Goal: Complete application form: Complete application form

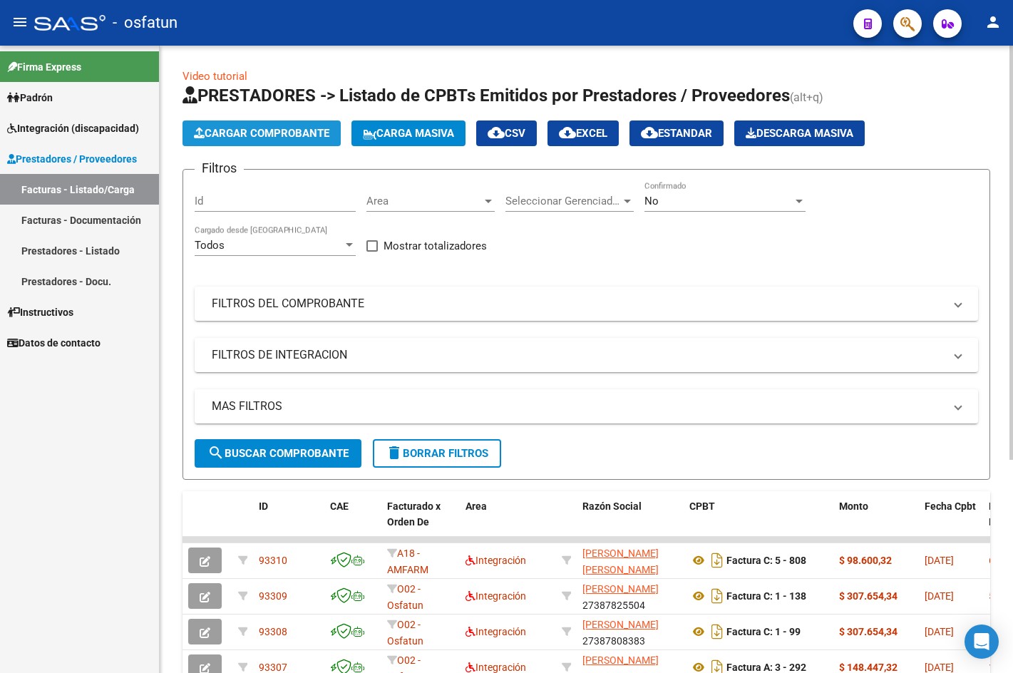
click at [268, 130] on span "Cargar Comprobante" at bounding box center [261, 133] width 135 height 13
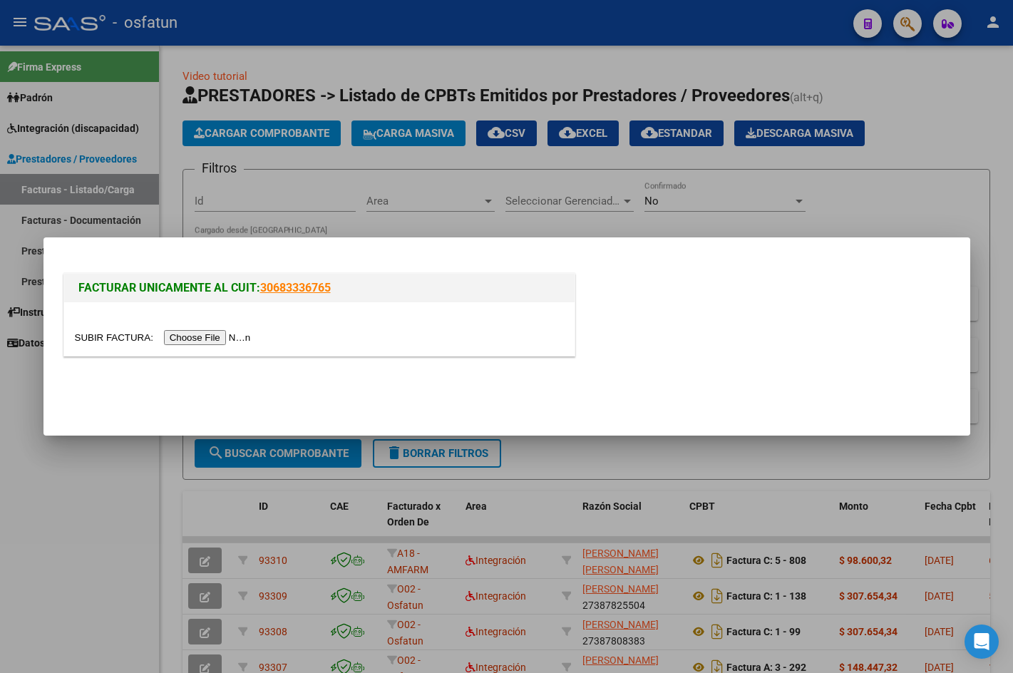
click at [326, 200] on div at bounding box center [506, 336] width 1013 height 673
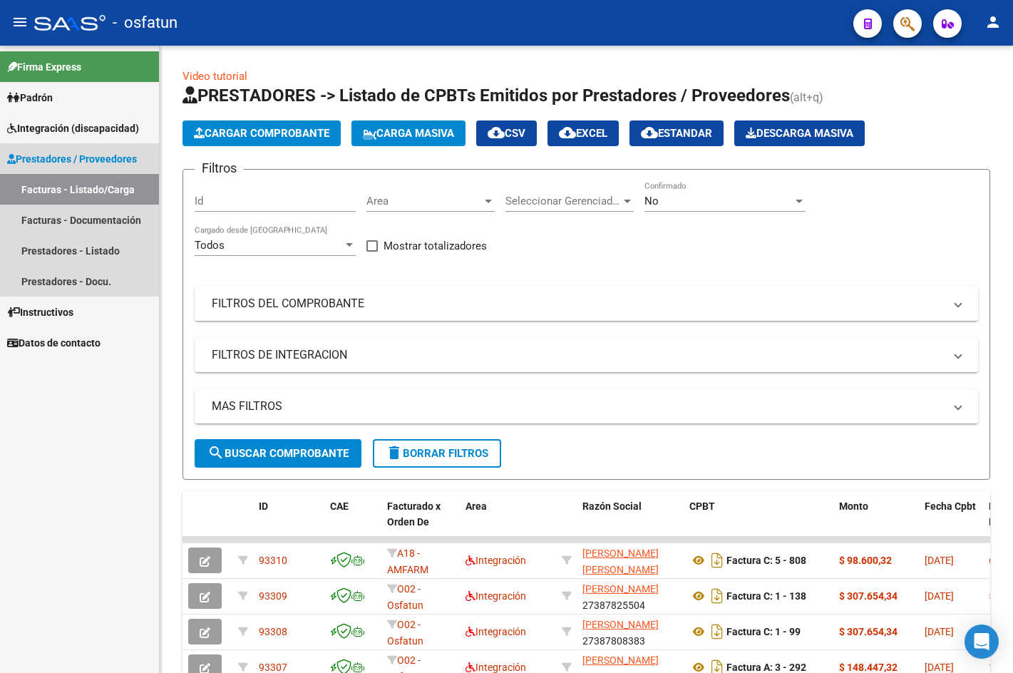
click at [90, 183] on link "Facturas - Listado/Carga" at bounding box center [79, 189] width 159 height 31
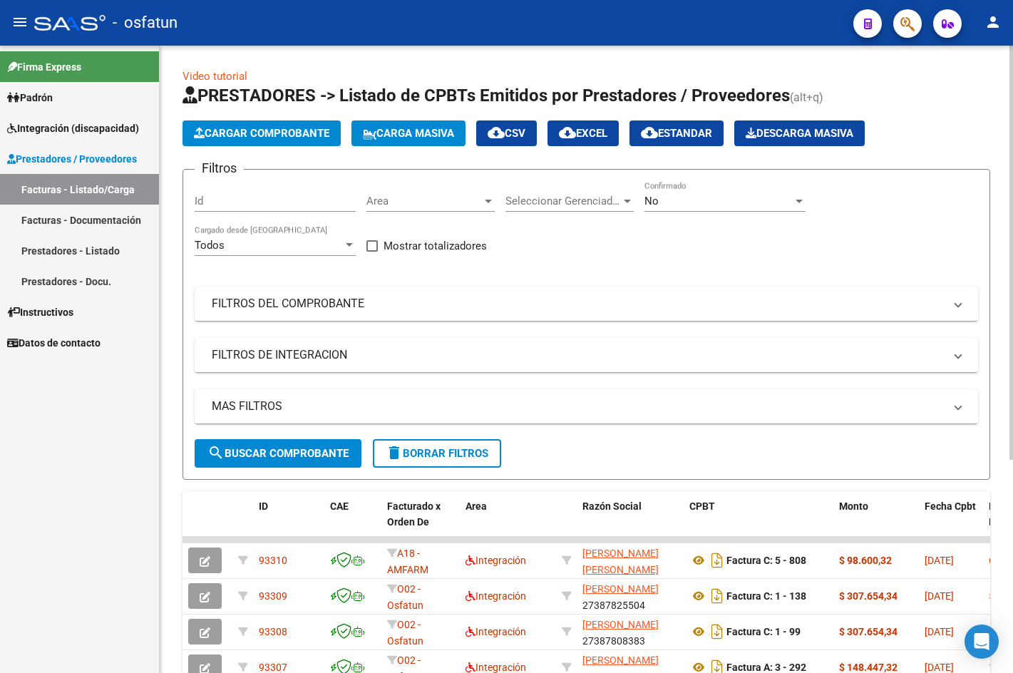
click at [329, 138] on span "Cargar Comprobante" at bounding box center [261, 133] width 135 height 13
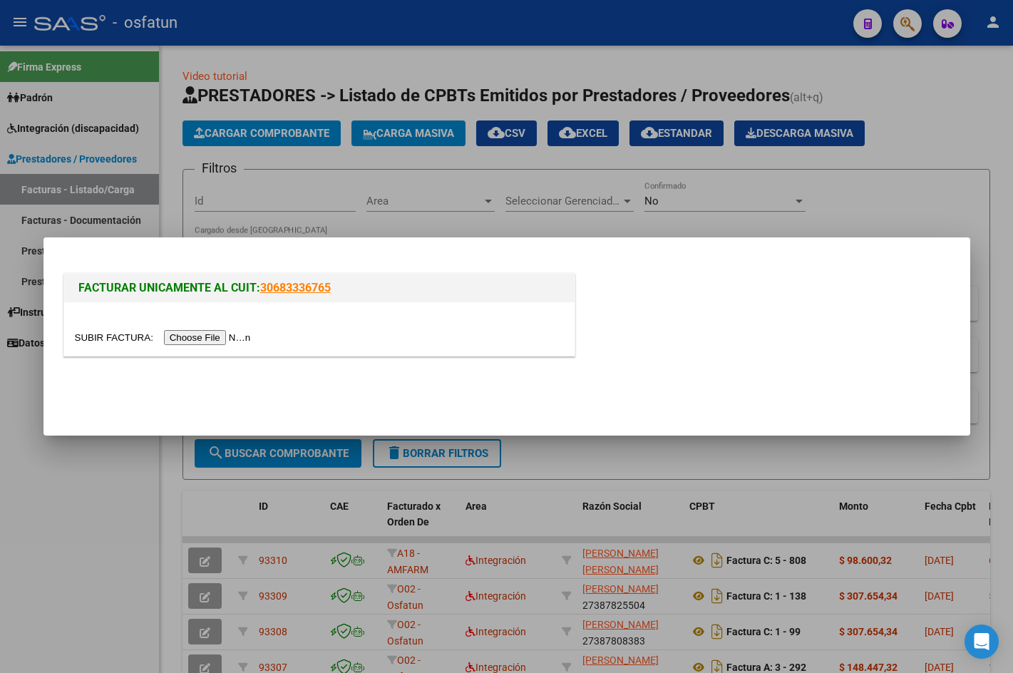
click at [221, 344] on input "file" at bounding box center [165, 337] width 180 height 15
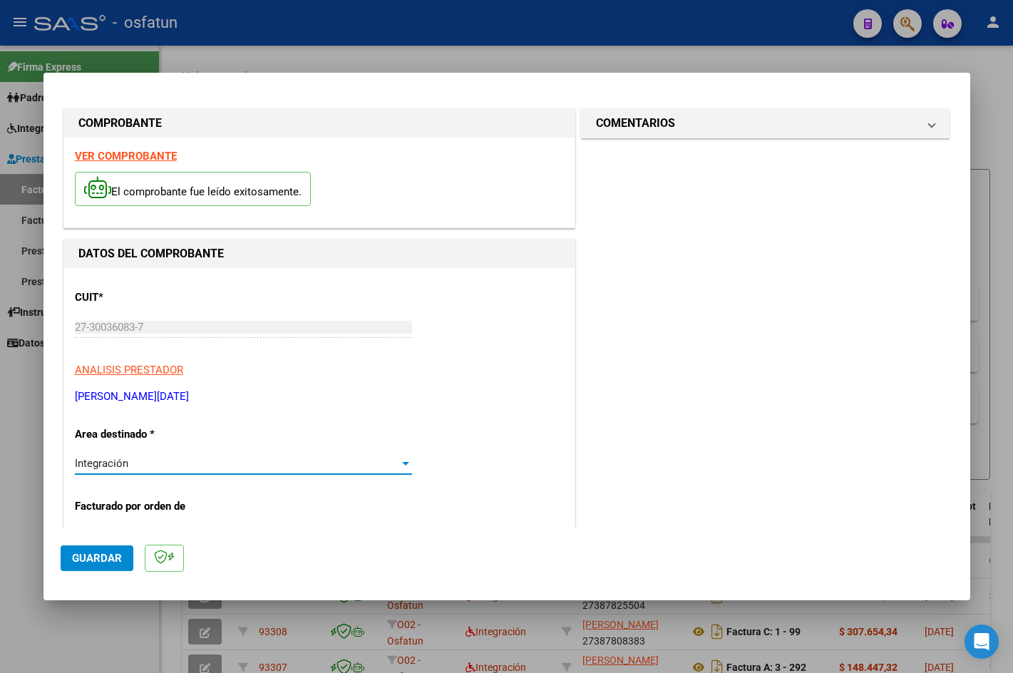
click at [150, 462] on div "Integración" at bounding box center [237, 463] width 324 height 13
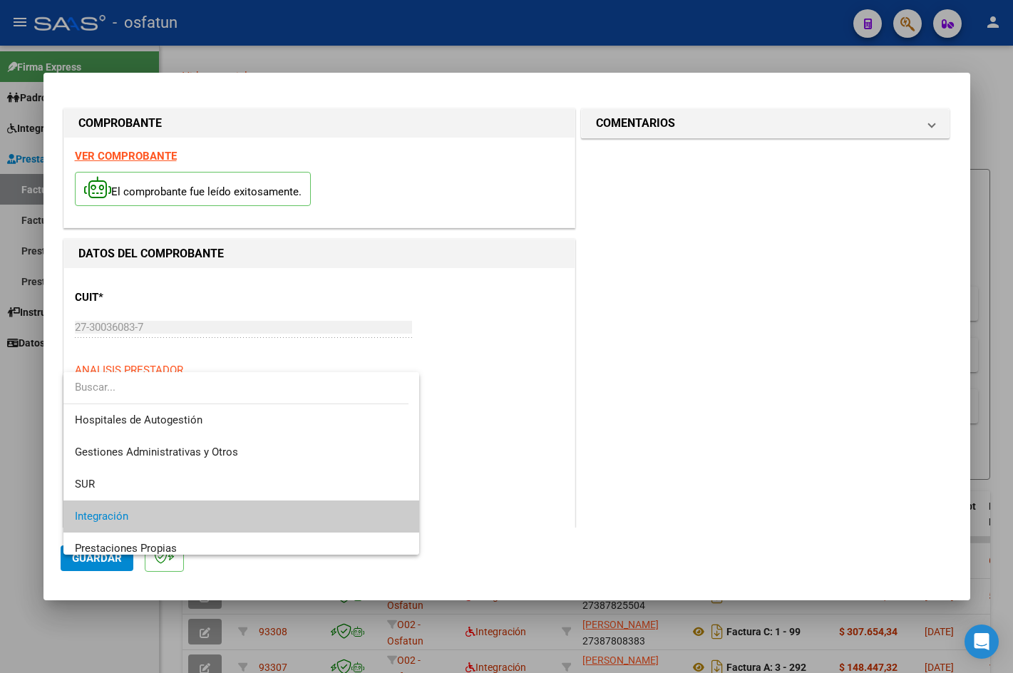
scroll to position [53, 0]
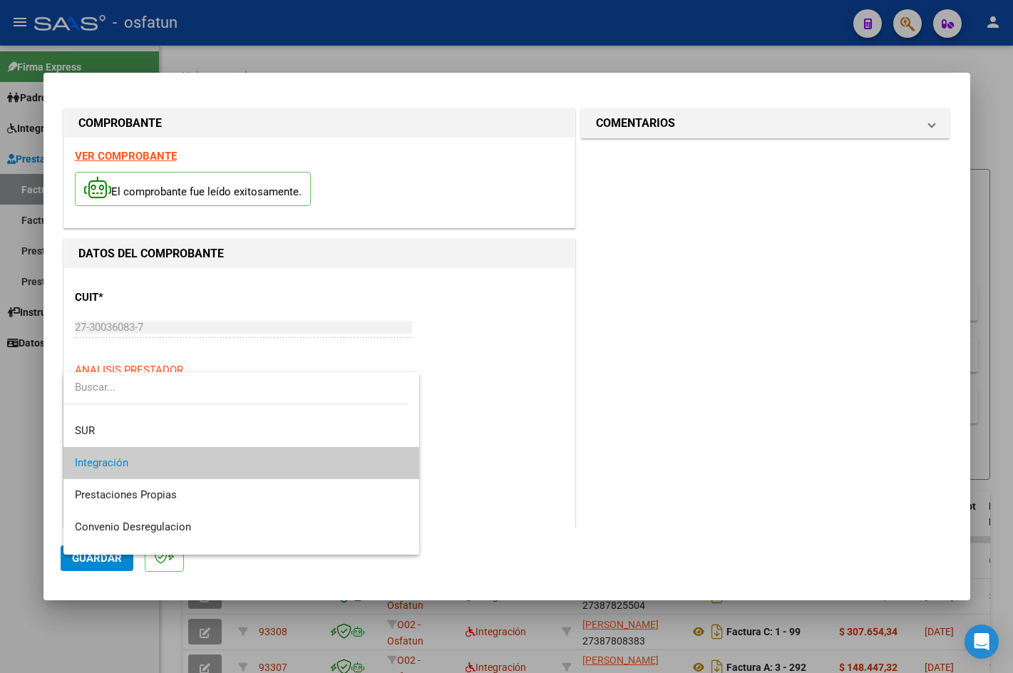
click at [150, 462] on span "Integración" at bounding box center [241, 463] width 333 height 32
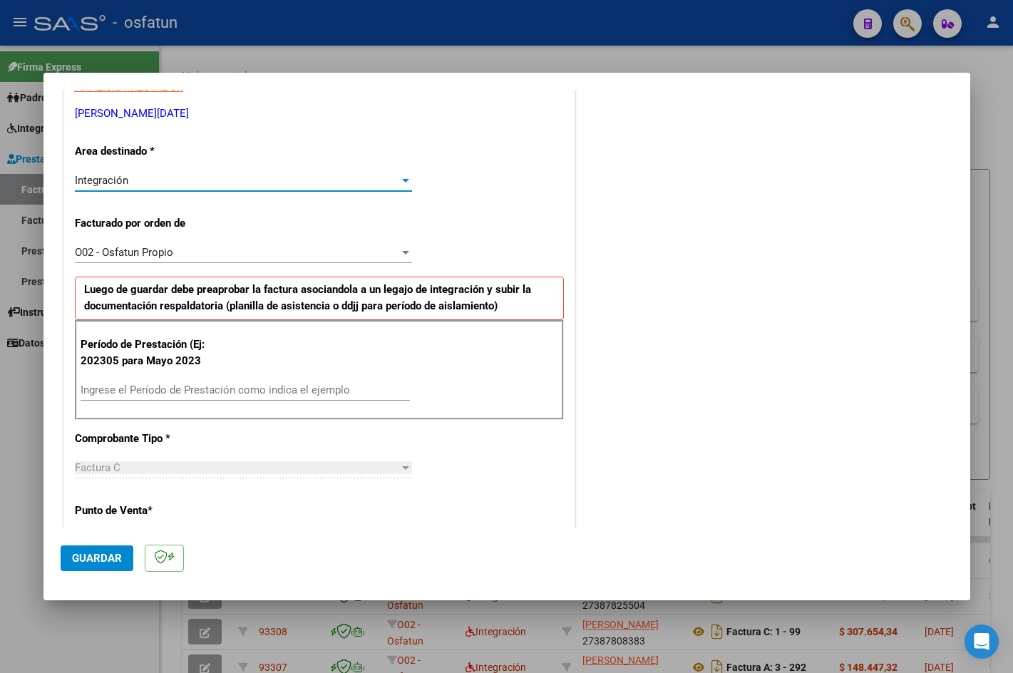
scroll to position [285, 0]
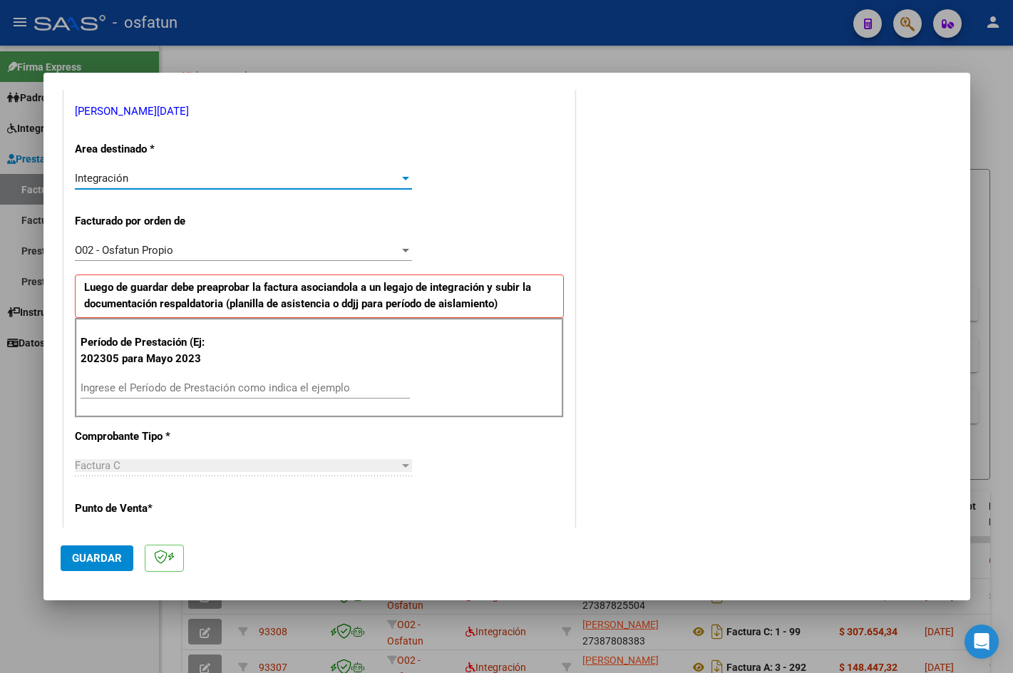
click at [181, 393] on input "Ingrese el Período de Prestación como indica el ejemplo" at bounding box center [245, 387] width 329 height 13
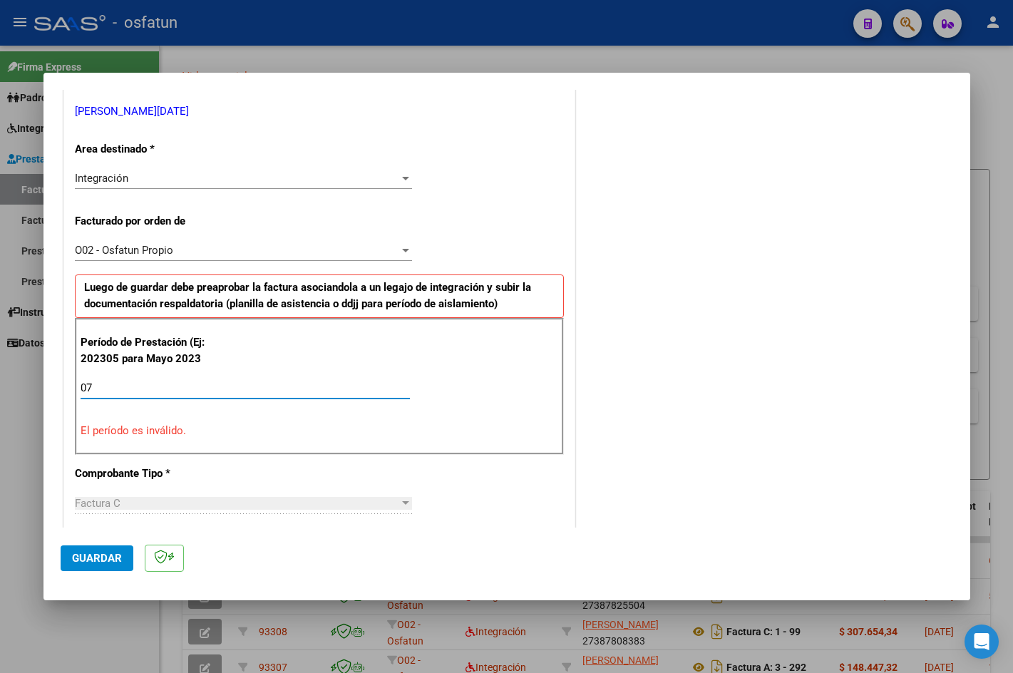
type input "0"
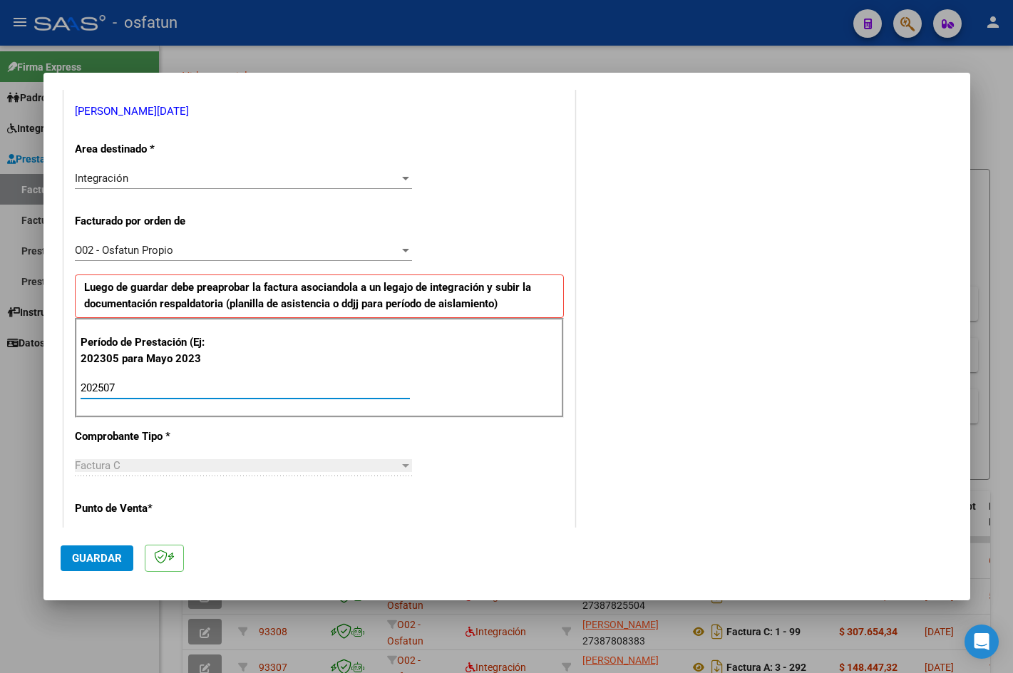
type input "202507"
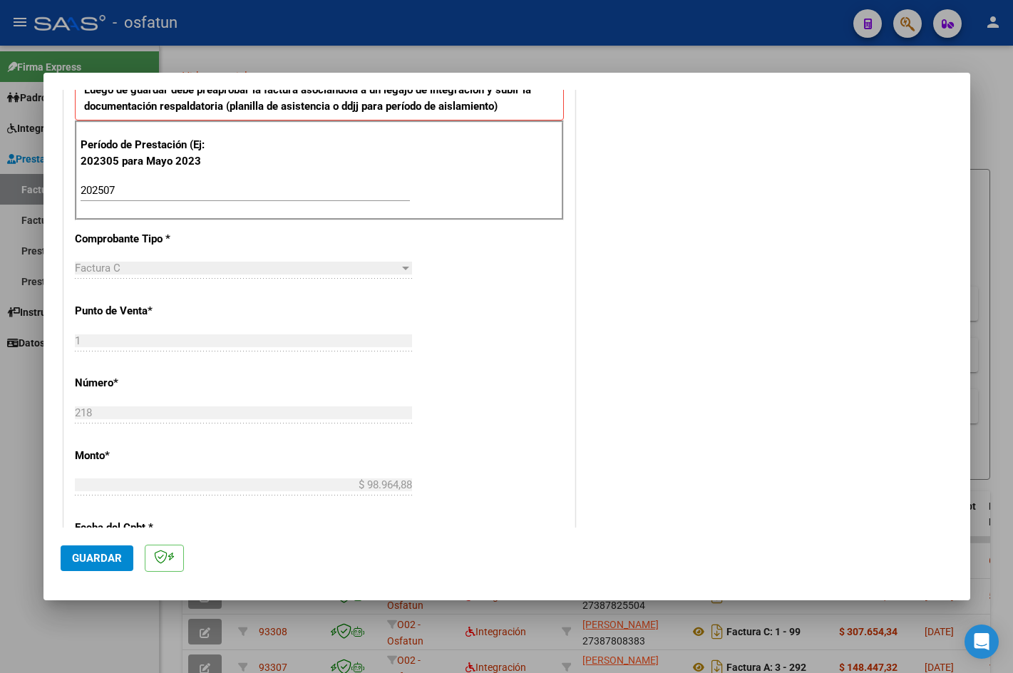
scroll to position [499, 0]
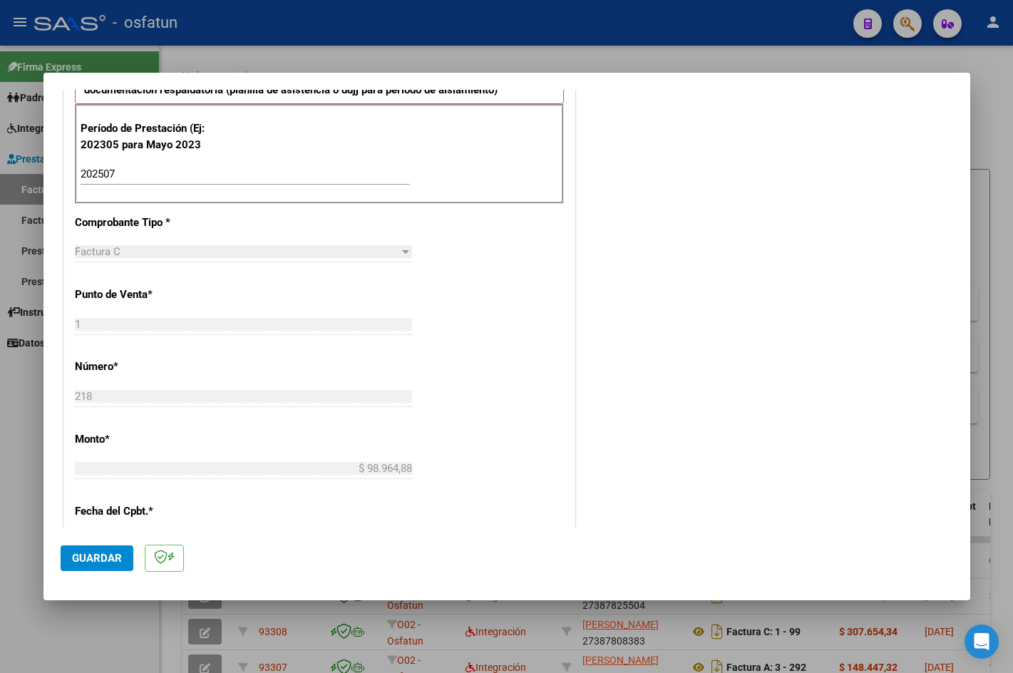
click at [98, 557] on span "Guardar" at bounding box center [97, 558] width 50 height 13
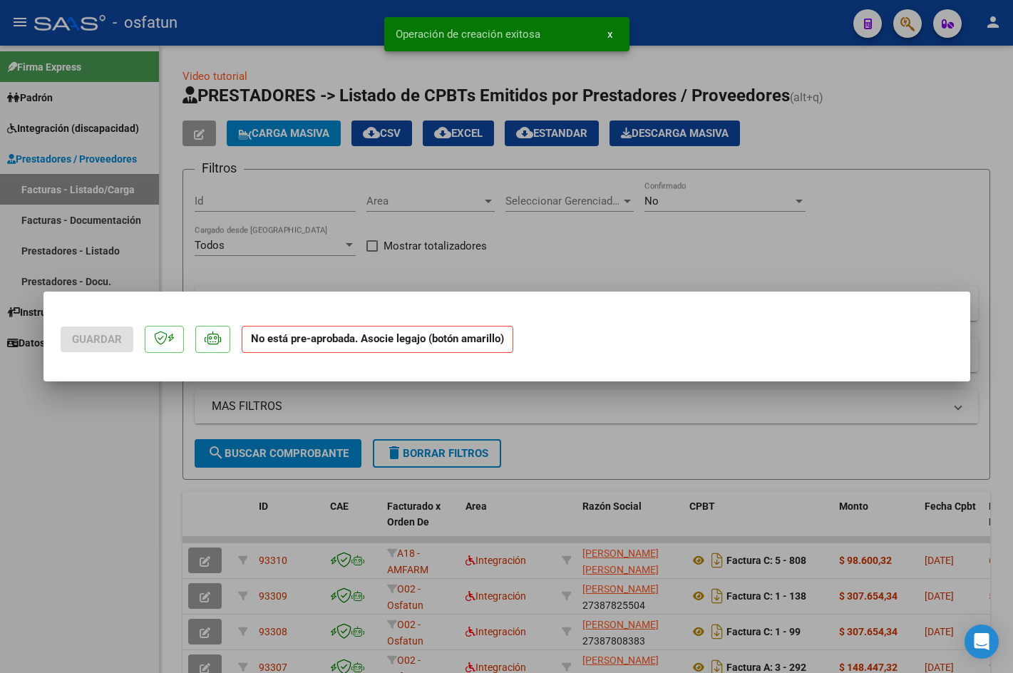
scroll to position [0, 0]
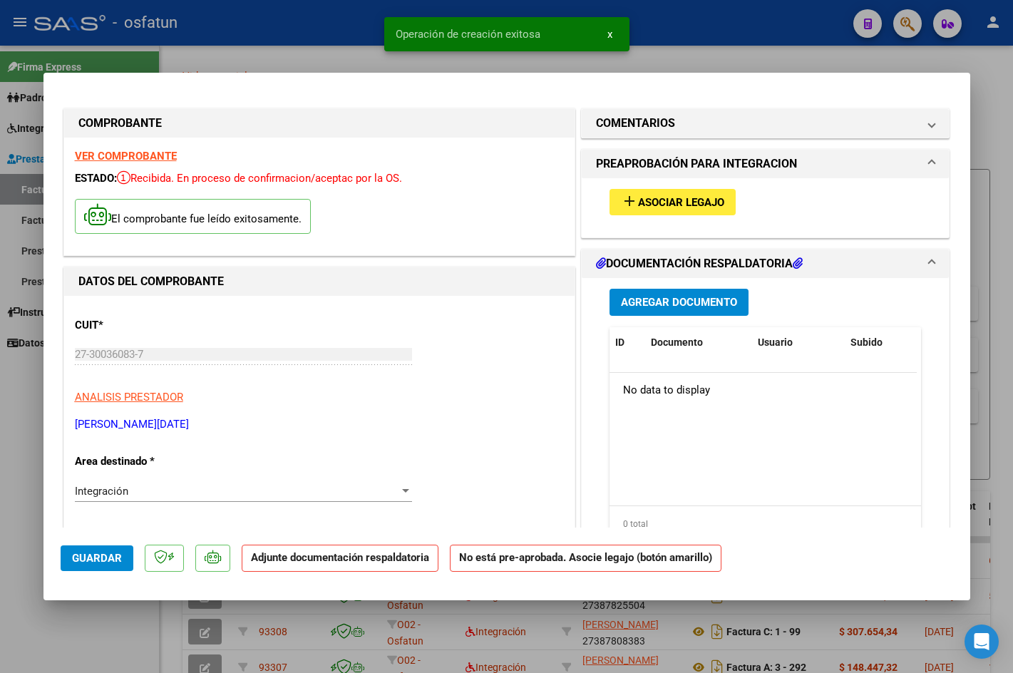
click at [699, 200] on span "Asociar Legajo" at bounding box center [681, 202] width 86 height 13
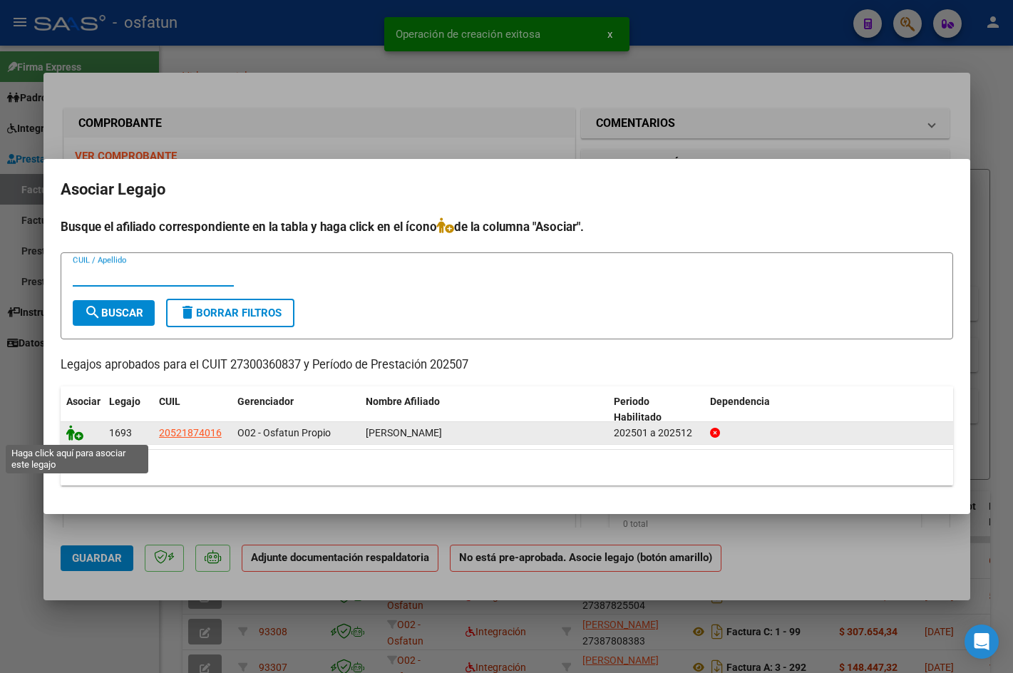
click at [80, 431] on icon at bounding box center [74, 433] width 17 height 16
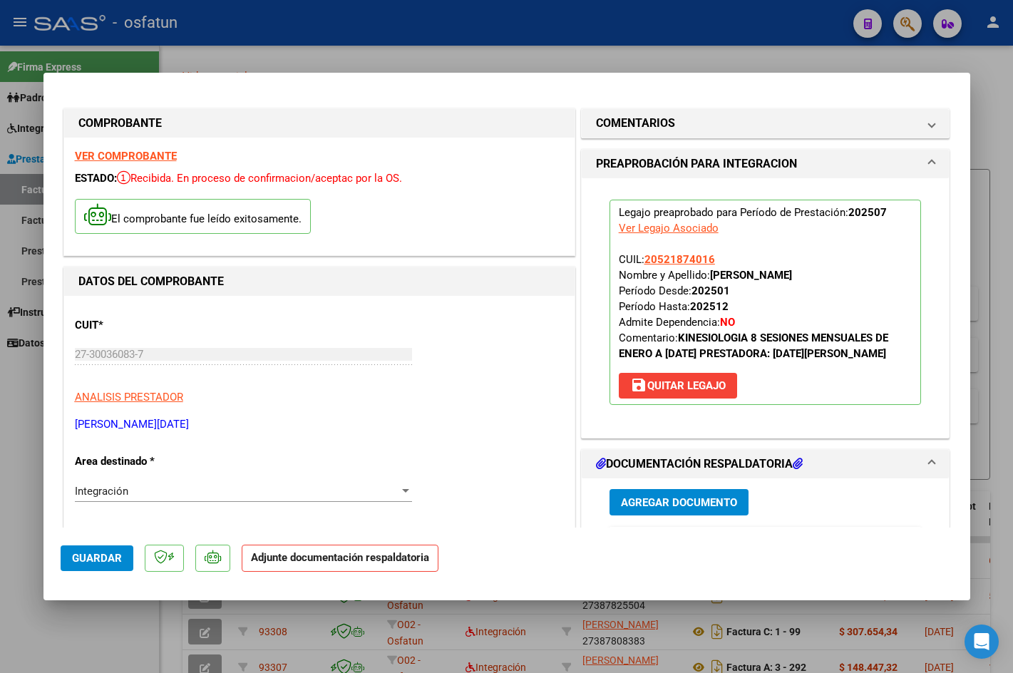
click at [682, 495] on button "Agregar Documento" at bounding box center [678, 502] width 139 height 26
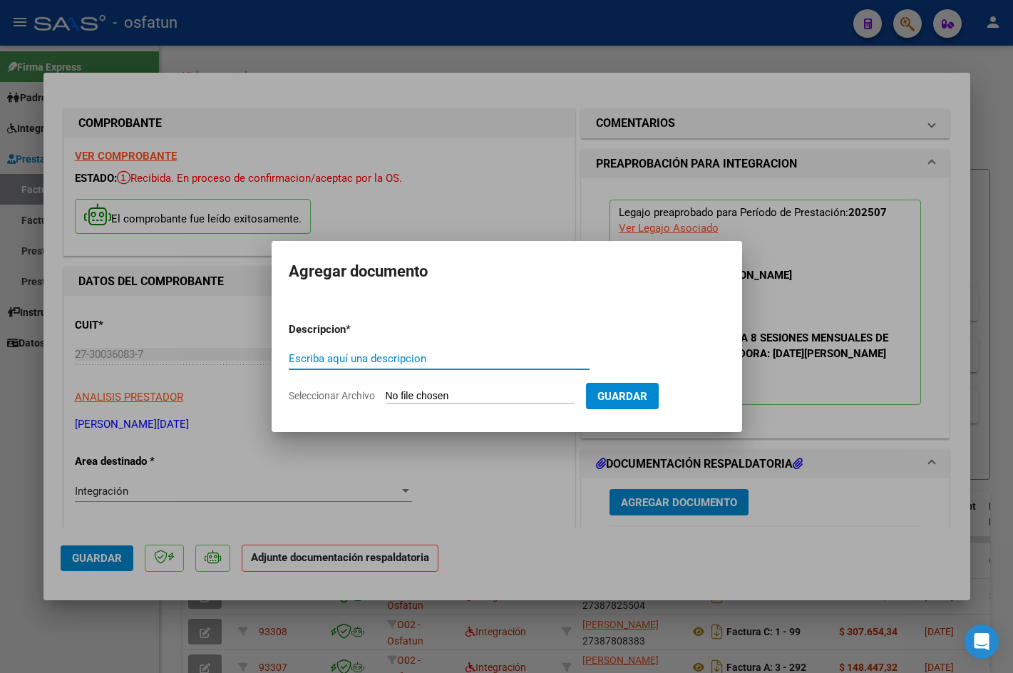
click at [391, 346] on form "Descripcion * Escriba aquí una descripcion Seleccionar Archivo Guardar" at bounding box center [507, 363] width 436 height 104
click at [386, 352] on input "Escriba aquí una descripcion" at bounding box center [439, 358] width 301 height 13
type input "planilla de asistencia"
click at [519, 400] on input "Seleccionar Archivo" at bounding box center [480, 397] width 189 height 14
type input "C:\fakepath\Planilla asist Kinesio [DATE] [PERSON_NAME].pdf"
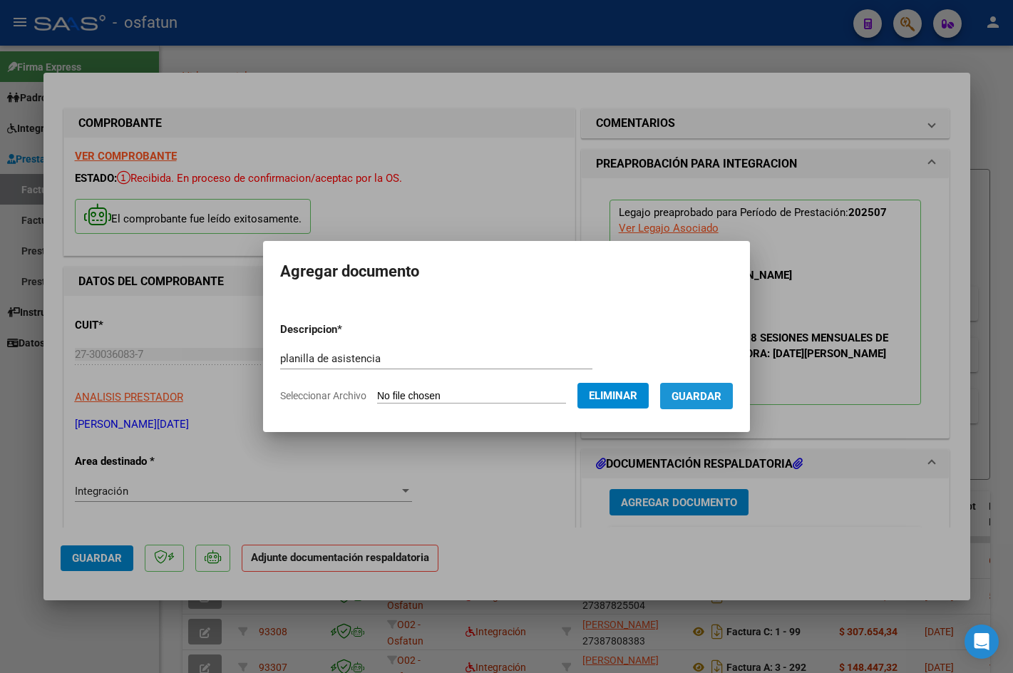
click at [688, 402] on span "Guardar" at bounding box center [696, 396] width 50 height 13
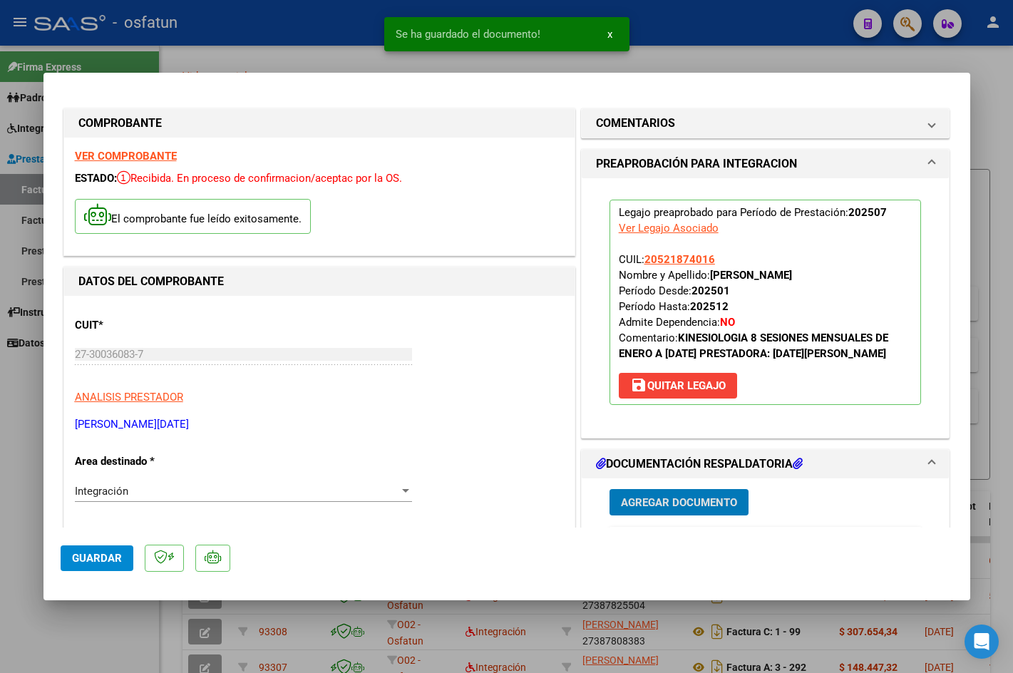
click at [99, 563] on span "Guardar" at bounding box center [97, 558] width 50 height 13
click at [710, 40] on div at bounding box center [506, 336] width 1013 height 673
type input "$ 0,00"
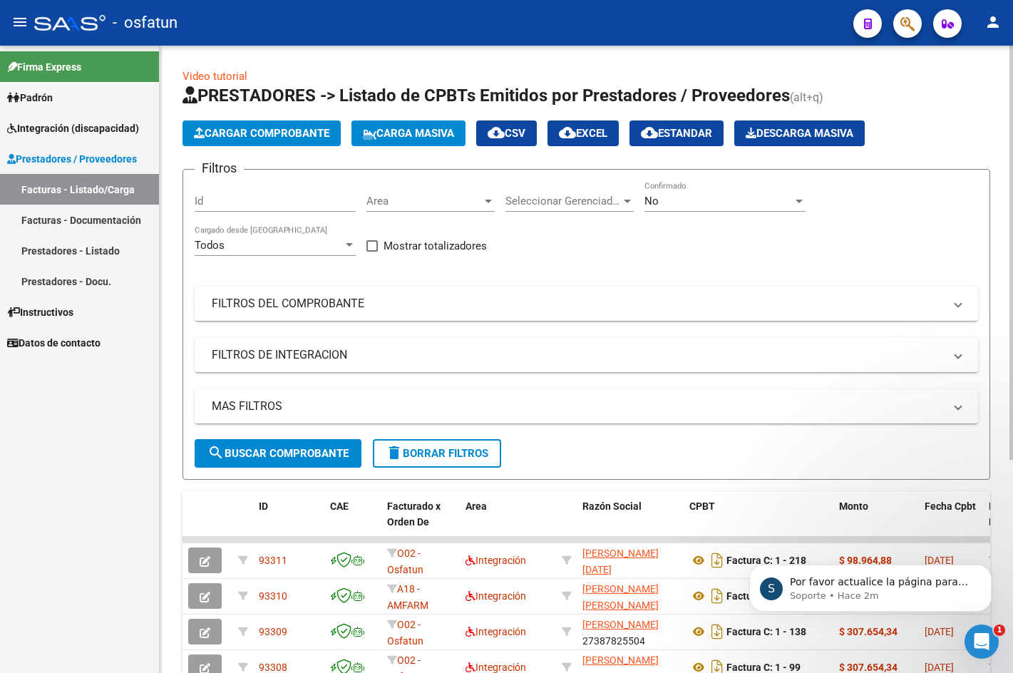
click at [304, 129] on span "Cargar Comprobante" at bounding box center [261, 133] width 135 height 13
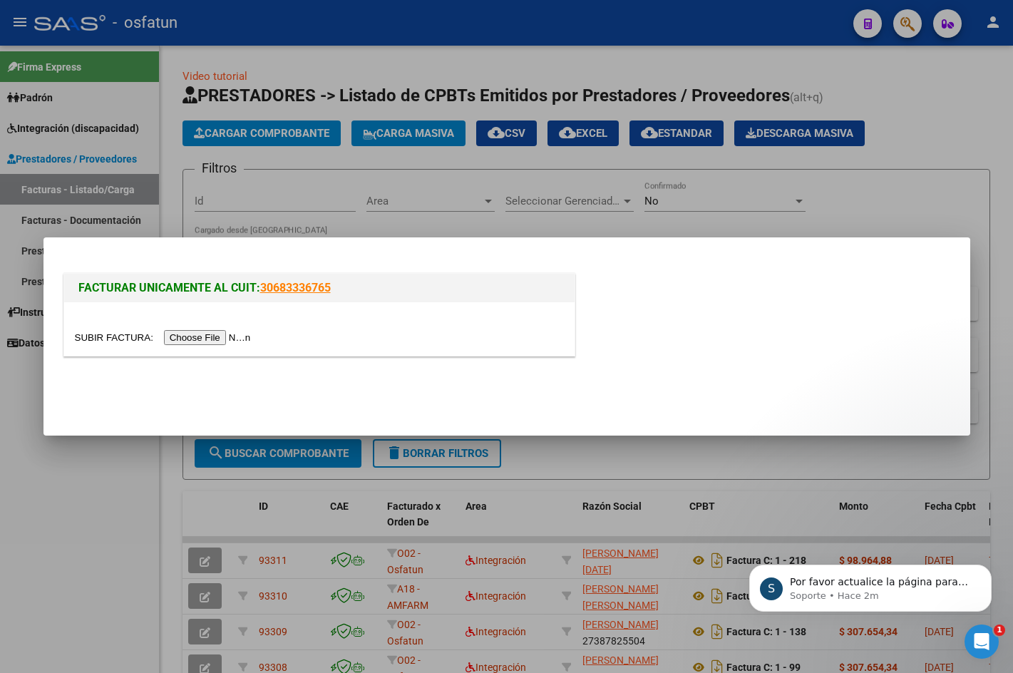
click at [231, 332] on input "file" at bounding box center [165, 337] width 180 height 15
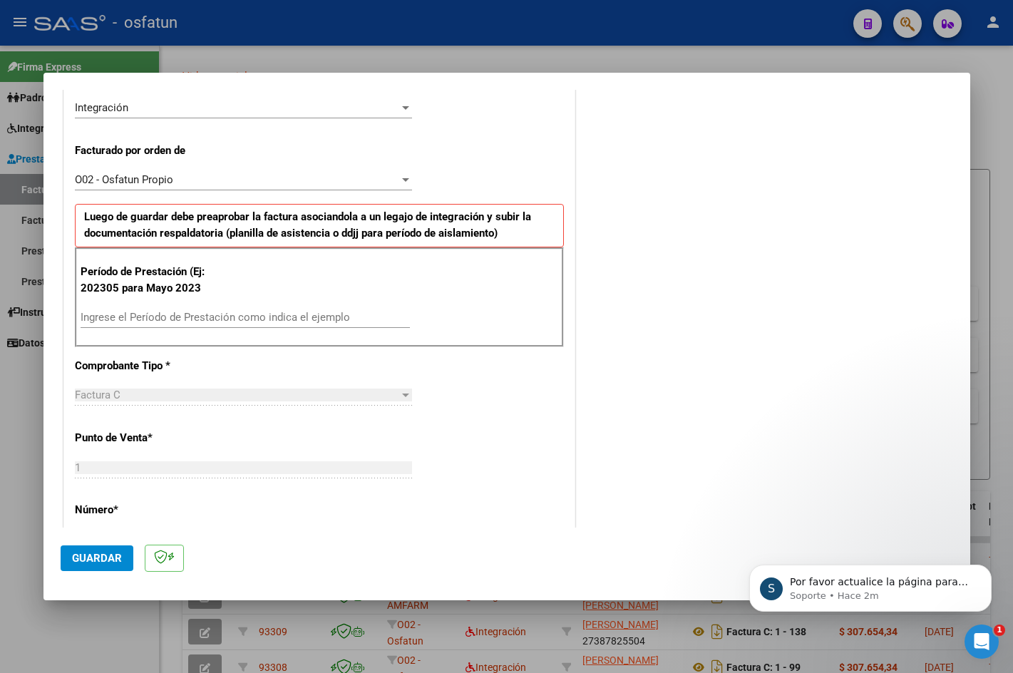
scroll to position [356, 0]
click at [243, 314] on input "Ingrese el Período de Prestación como indica el ejemplo" at bounding box center [245, 316] width 329 height 13
type input "0"
type input "202502"
click at [91, 559] on span "Guardar" at bounding box center [97, 558] width 50 height 13
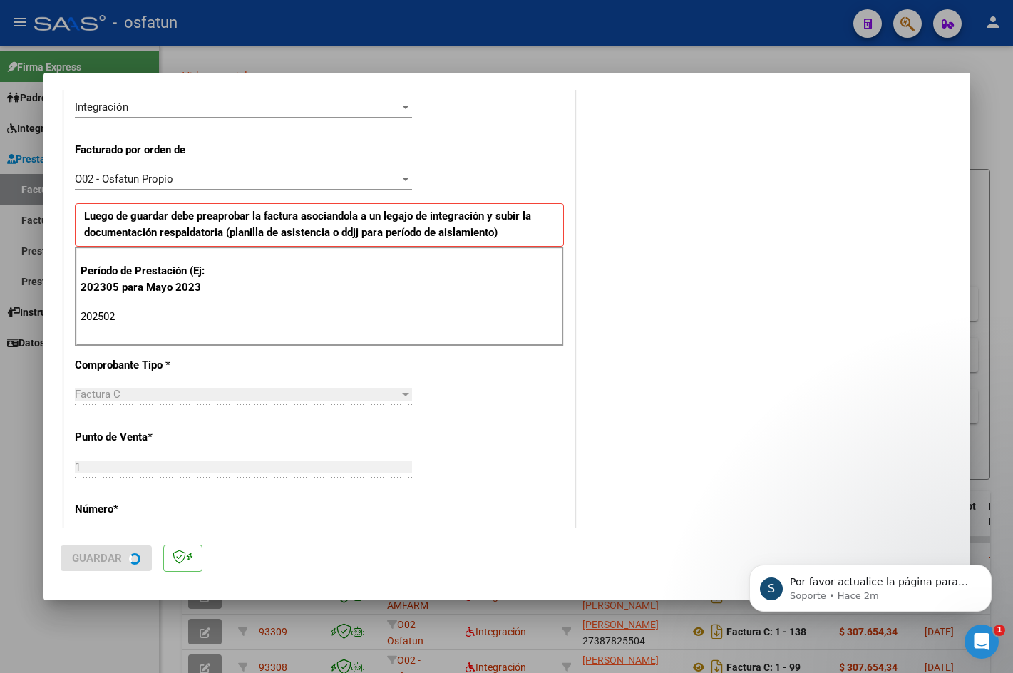
scroll to position [0, 0]
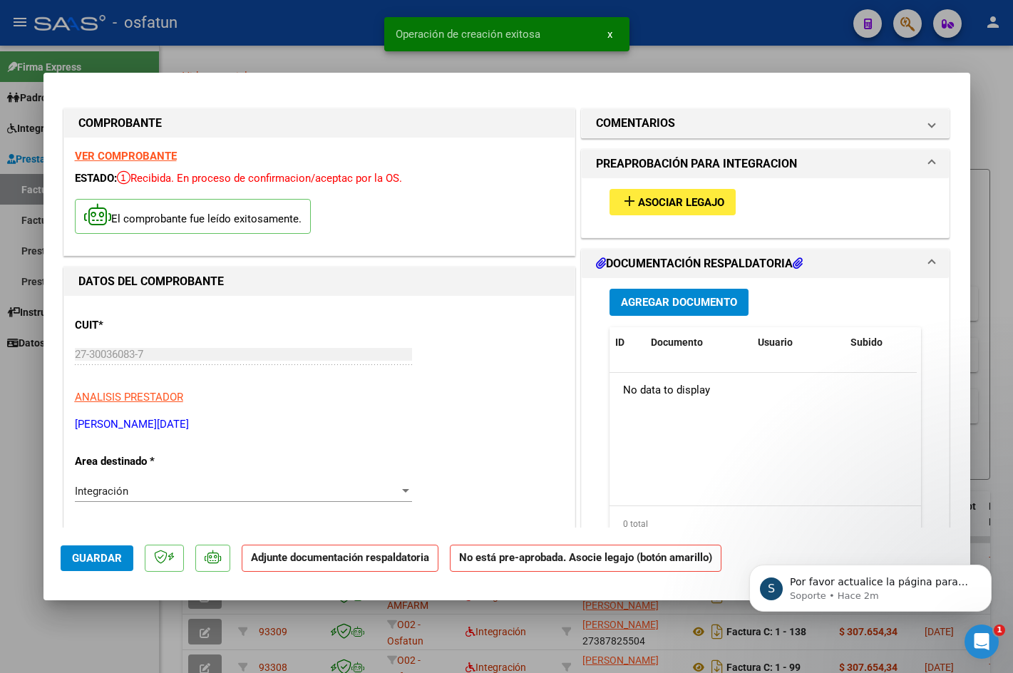
click at [621, 197] on mat-icon "add" at bounding box center [629, 200] width 17 height 17
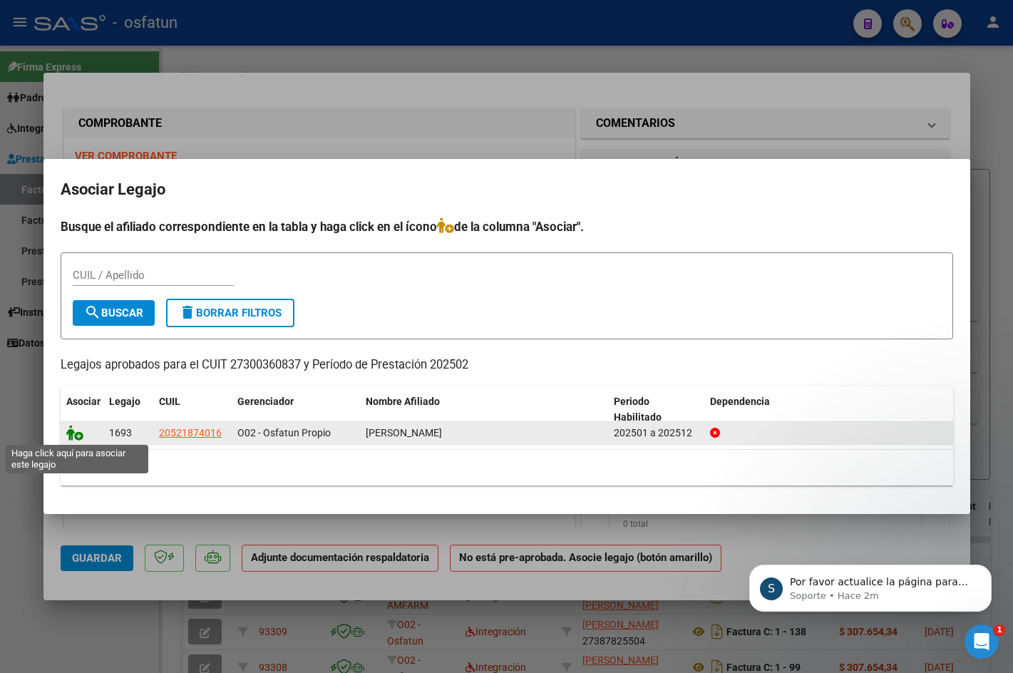
click at [81, 437] on icon at bounding box center [74, 433] width 17 height 16
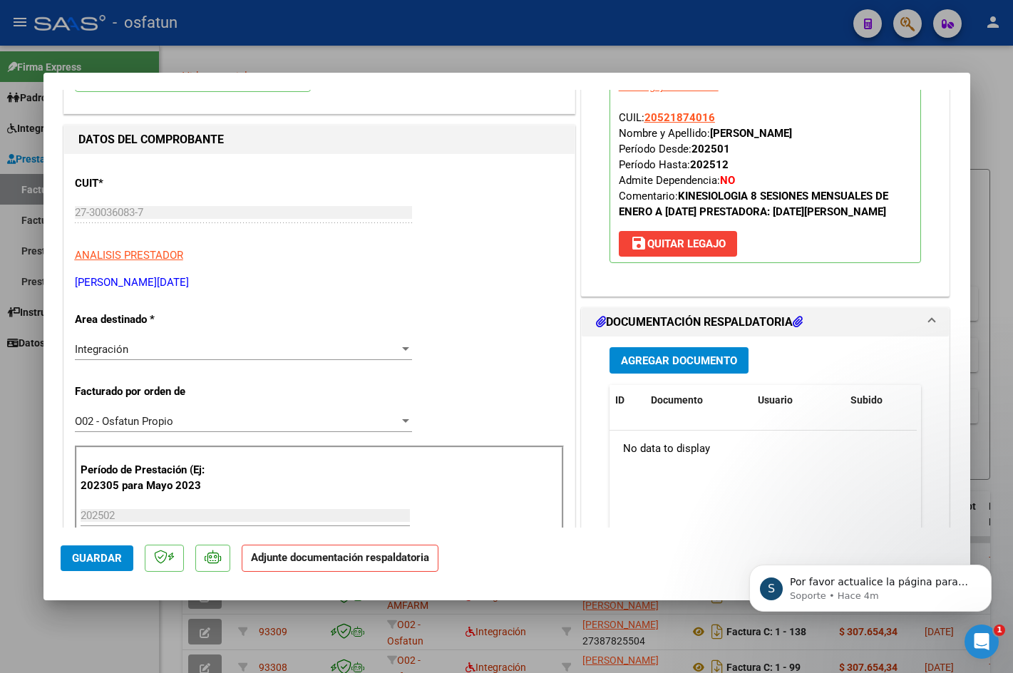
scroll to position [143, 0]
click at [684, 371] on button "Agregar Documento" at bounding box center [678, 359] width 139 height 26
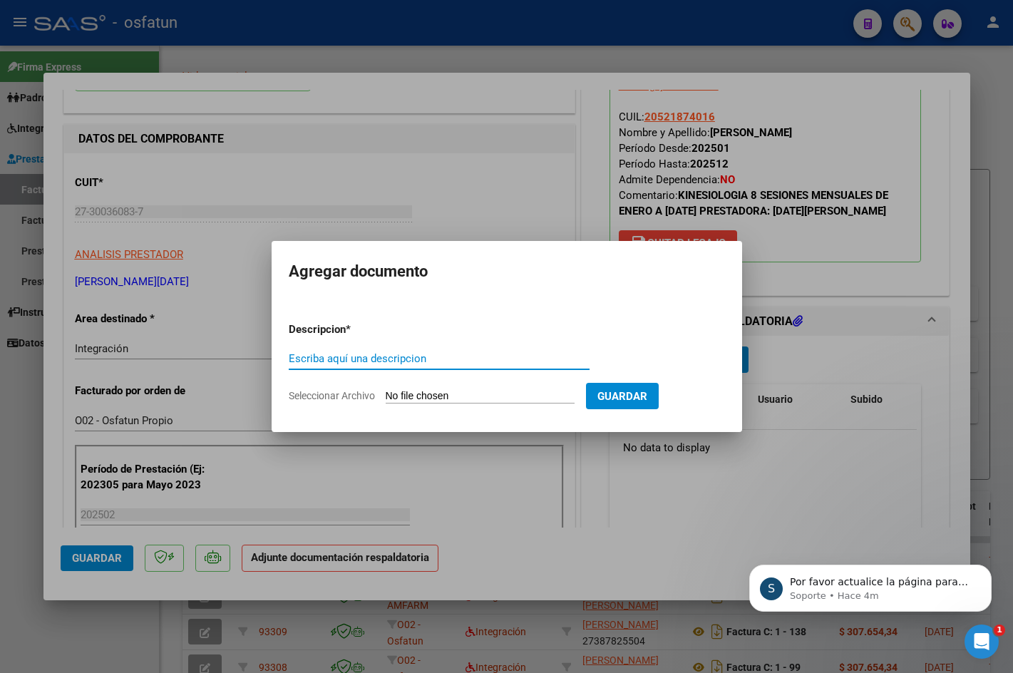
click at [425, 351] on div "Escriba aquí una descripcion" at bounding box center [439, 358] width 301 height 21
type input "planilla de asistencia"
click at [614, 393] on button "Guardar" at bounding box center [622, 396] width 73 height 26
click at [534, 393] on input "Seleccionar Archivo" at bounding box center [480, 397] width 189 height 14
type input "C:\fakepath\PLANIL_1 (1).PDF"
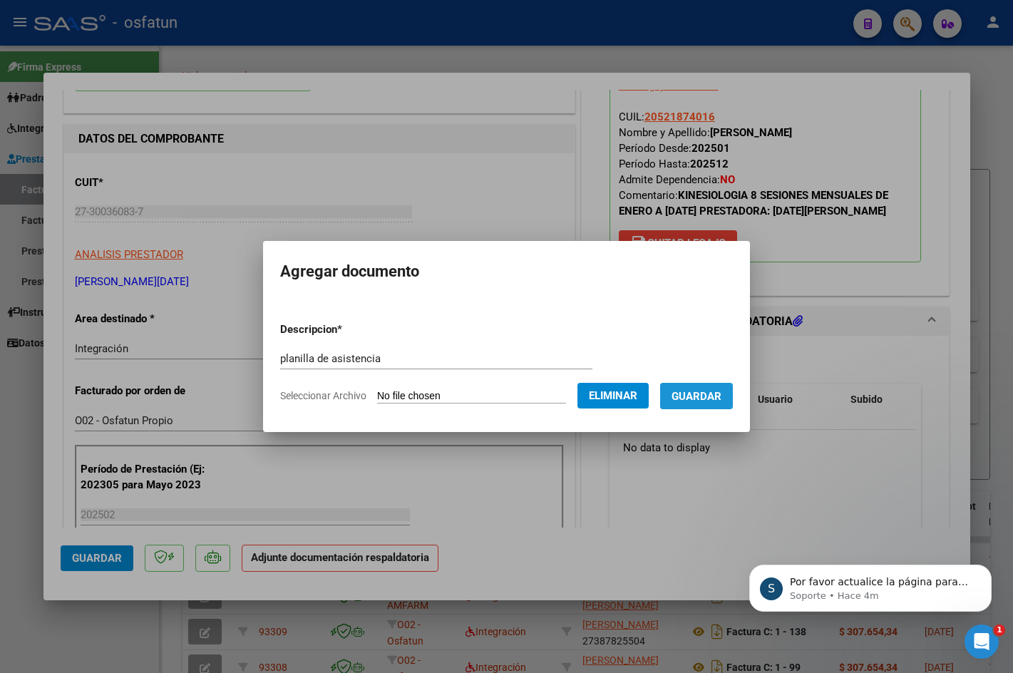
click at [693, 404] on button "Guardar" at bounding box center [696, 396] width 73 height 26
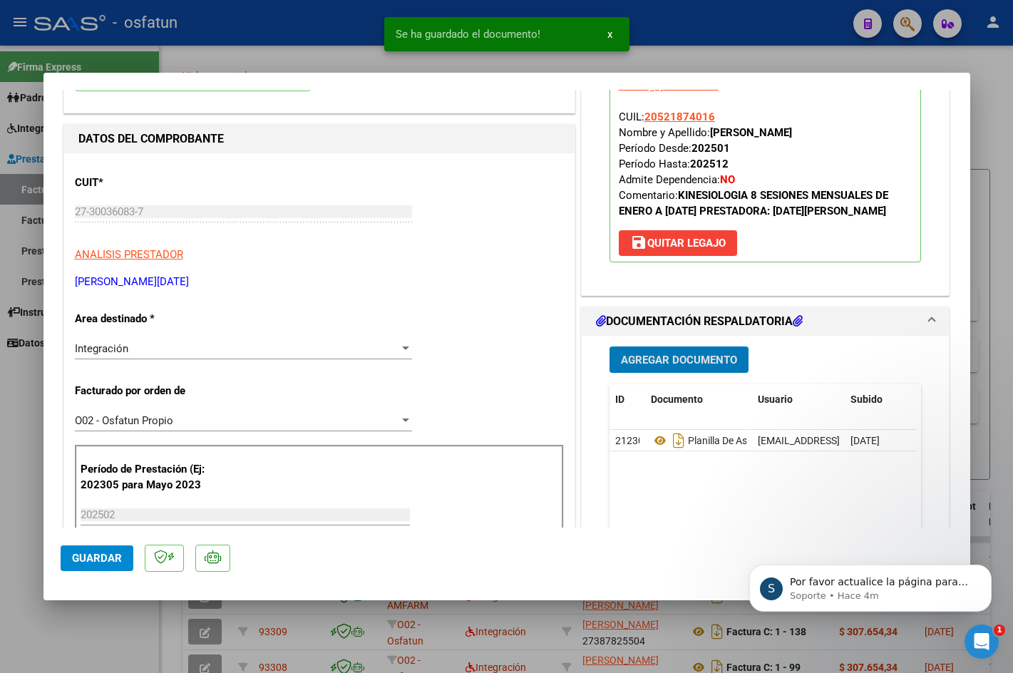
click at [101, 569] on button "Guardar" at bounding box center [97, 558] width 73 height 26
click at [998, 83] on div at bounding box center [506, 336] width 1013 height 673
type input "$ 0,00"
